Goal: Information Seeking & Learning: Learn about a topic

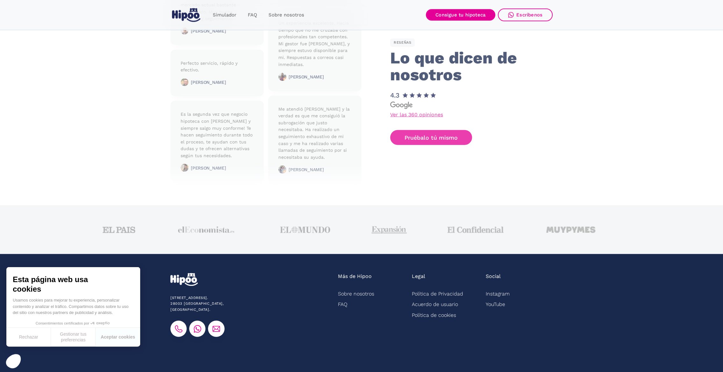
scroll to position [1509, 0]
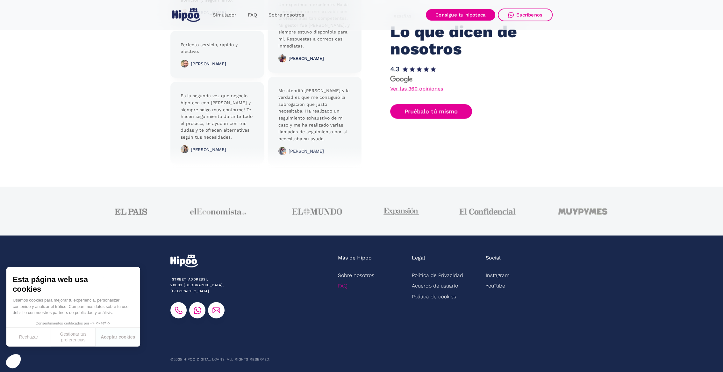
click at [341, 285] on link "FAQ" at bounding box center [343, 285] width 10 height 11
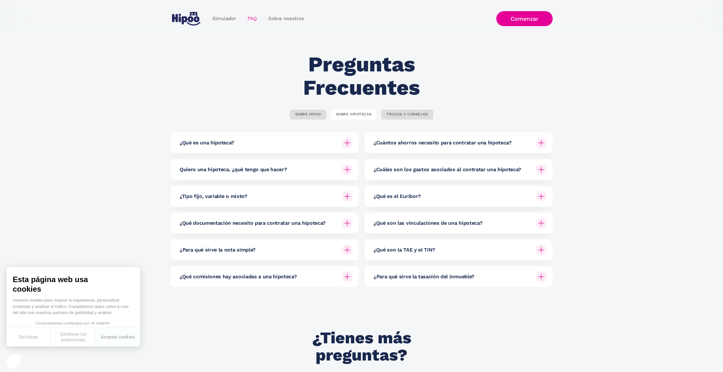
click at [348, 249] on img at bounding box center [347, 249] width 11 height 11
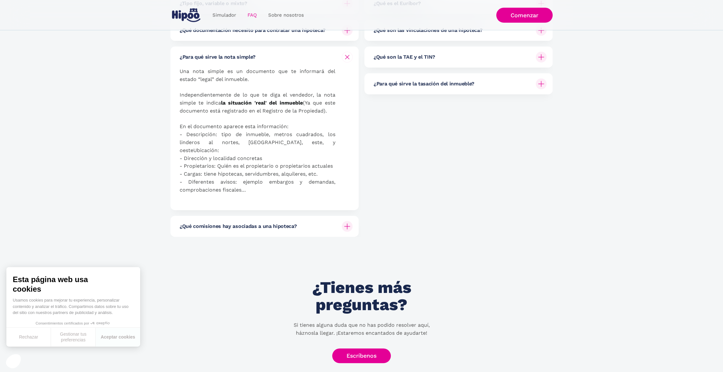
scroll to position [116, 0]
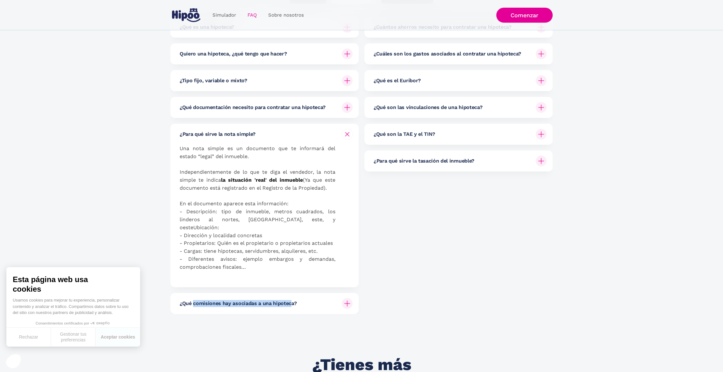
drag, startPoint x: 274, startPoint y: 295, endPoint x: 293, endPoint y: 297, distance: 18.9
click at [293, 300] on h6 "¿Qué comisiones hay asociadas a una hipoteca?" at bounding box center [238, 303] width 117 height 7
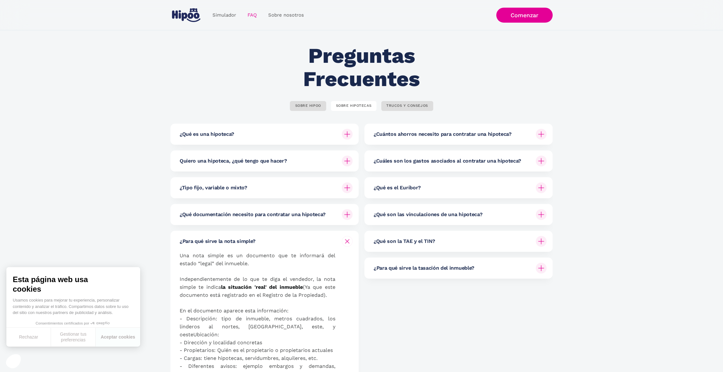
scroll to position [0, 0]
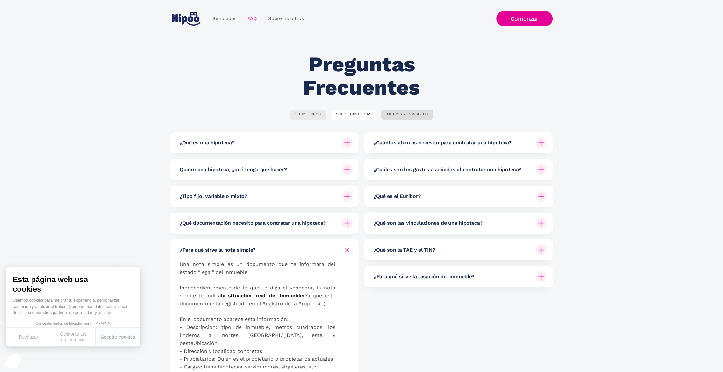
click at [295, 118] on link "SOBRE HIPOO" at bounding box center [308, 115] width 36 height 10
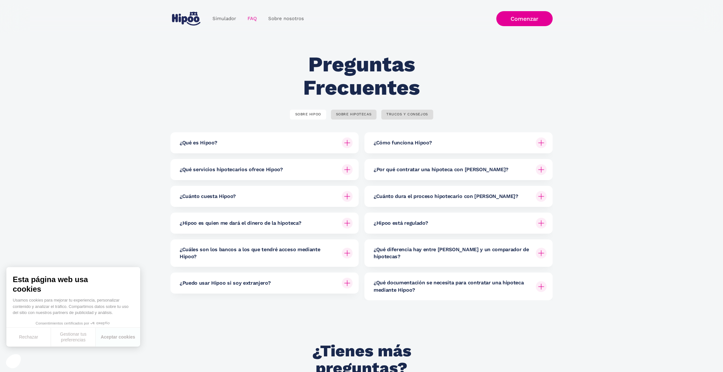
click at [227, 198] on h6 "¿Cuánto cuesta Hipoo?" at bounding box center [208, 196] width 56 height 7
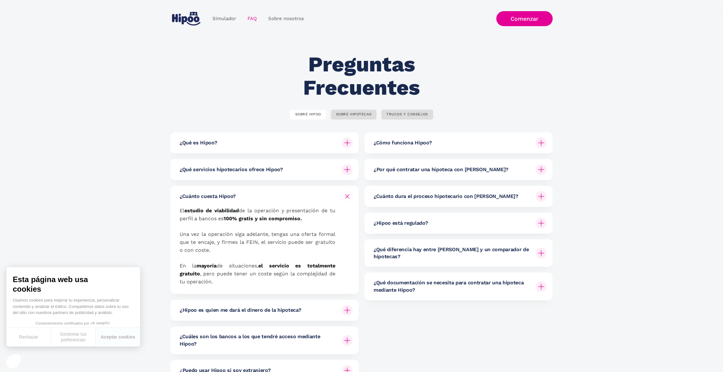
click at [248, 242] on p "El estudio de viabilidad de la operación y presentación de tu perfil a bancos e…" at bounding box center [258, 246] width 156 height 79
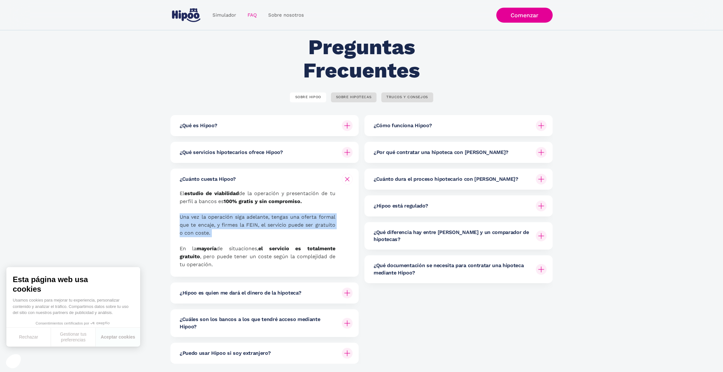
scroll to position [29, 0]
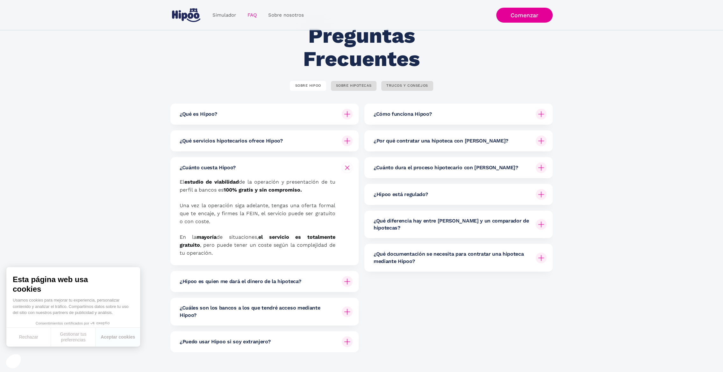
click at [250, 253] on p "El estudio de viabilidad de la operación y presentación de tu perfil a bancos e…" at bounding box center [258, 217] width 156 height 79
drag, startPoint x: 248, startPoint y: 248, endPoint x: 249, endPoint y: 251, distance: 3.2
click at [249, 251] on p "El estudio de viabilidad de la operación y presentación de tu perfil a bancos e…" at bounding box center [258, 217] width 156 height 79
drag, startPoint x: 249, startPoint y: 251, endPoint x: 244, endPoint y: 253, distance: 5.0
click at [245, 253] on p "El estudio de viabilidad de la operación y presentación de tu perfil a bancos e…" at bounding box center [258, 217] width 156 height 79
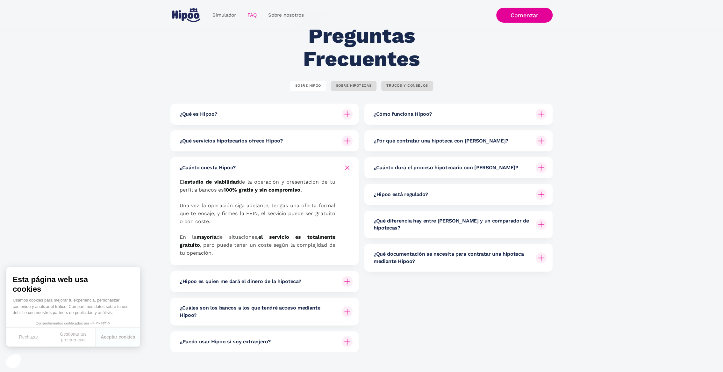
click at [238, 253] on p "El estudio de viabilidad de la operación y presentación de tu perfil a bancos e…" at bounding box center [258, 217] width 156 height 79
drag, startPoint x: 223, startPoint y: 254, endPoint x: 149, endPoint y: 230, distance: 78.5
click at [149, 230] on section "Preguntas Frecuentes SOBRE HIPOO SOBRE HIPOTECAS TRUCOS Y CONSEJOS ¿Qué es Hipo…" at bounding box center [361, 190] width 723 height 371
drag, startPoint x: 149, startPoint y: 230, endPoint x: 103, endPoint y: 177, distance: 69.6
click at [103, 177] on section "Preguntas Frecuentes SOBRE HIPOO SOBRE HIPOTECAS TRUCOS Y CONSEJOS ¿Qué es Hipo…" at bounding box center [361, 190] width 723 height 371
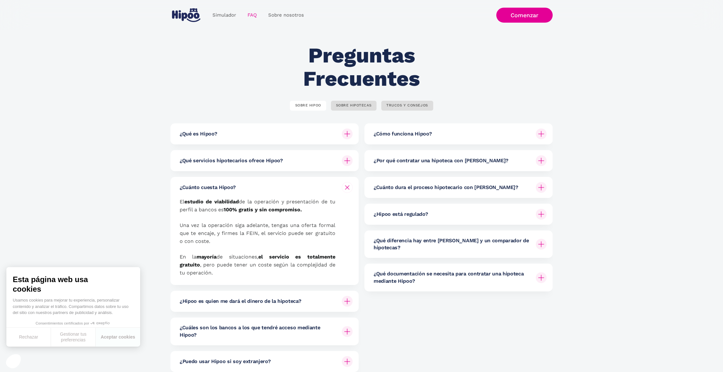
scroll to position [0, 0]
